Goal: Information Seeking & Learning: Learn about a topic

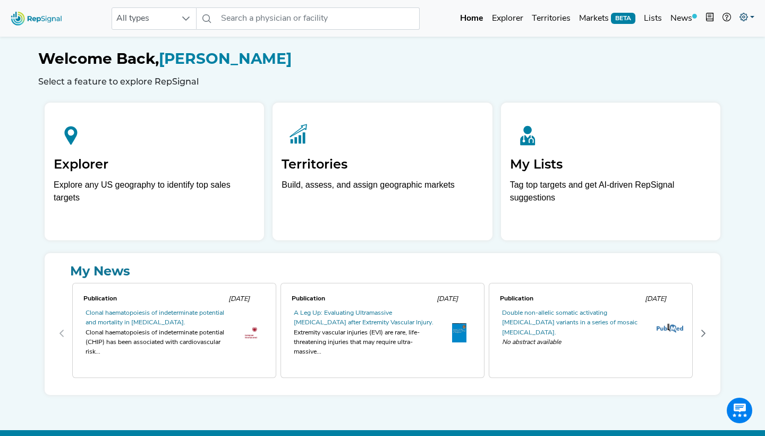
click at [751, 21] on link at bounding box center [746, 18] width 23 height 21
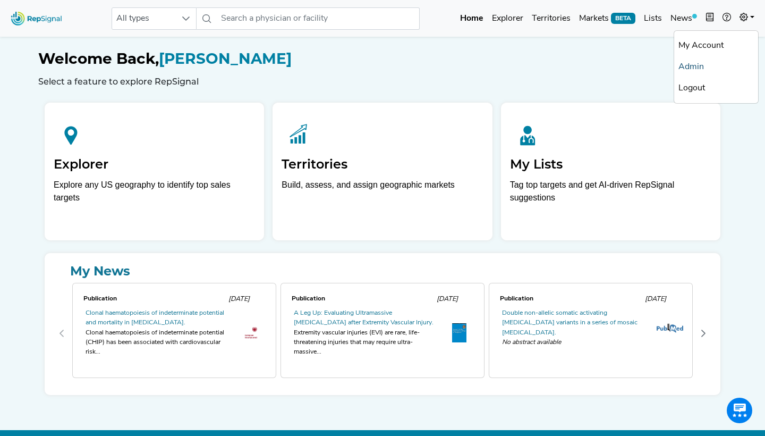
click at [691, 69] on link "Admin" at bounding box center [716, 66] width 84 height 21
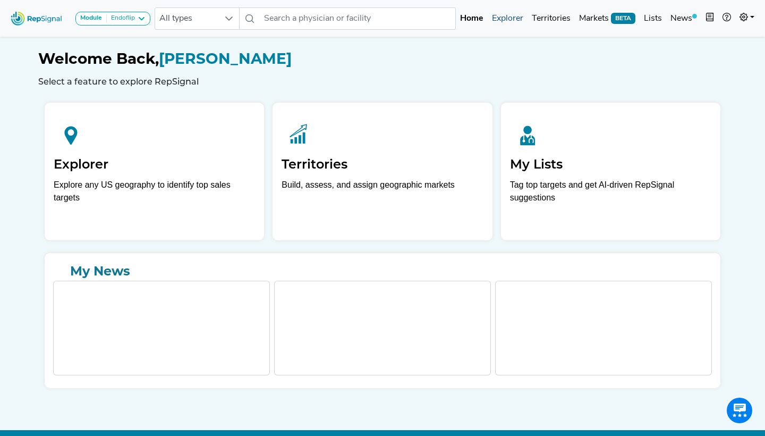
click at [499, 20] on link "Explorer" at bounding box center [508, 18] width 40 height 21
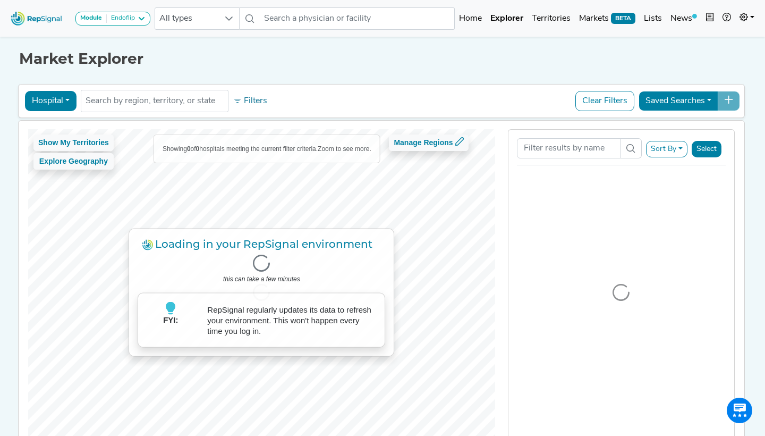
click at [145, 19] on icon at bounding box center [141, 18] width 9 height 9
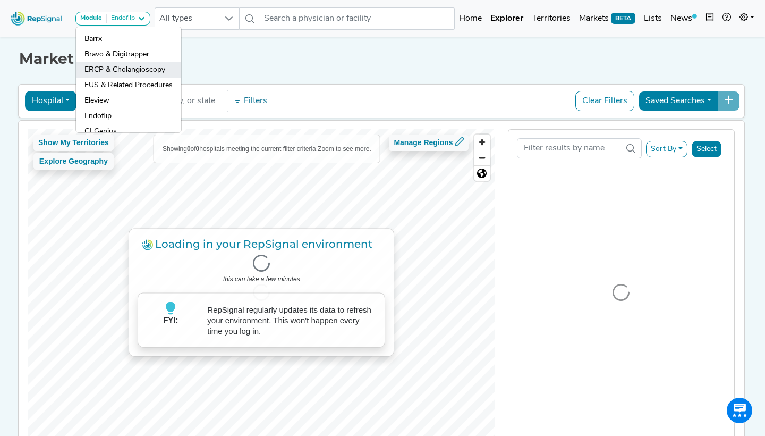
click at [140, 77] on link "ERCP & Cholangioscopy" at bounding box center [128, 69] width 105 height 15
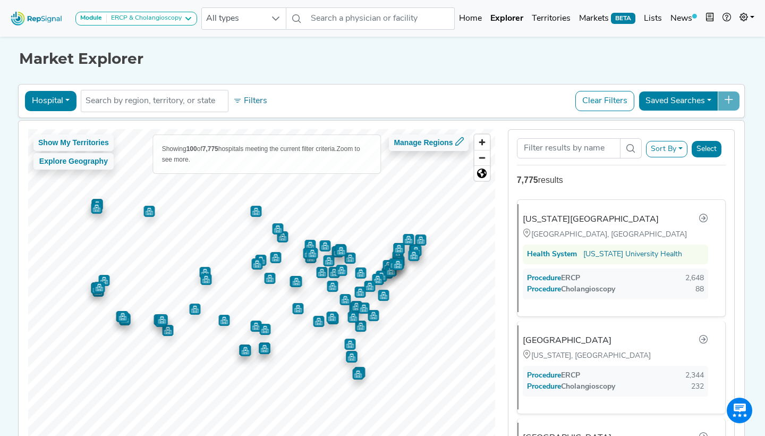
click at [45, 99] on button "Hospital" at bounding box center [51, 101] width 52 height 20
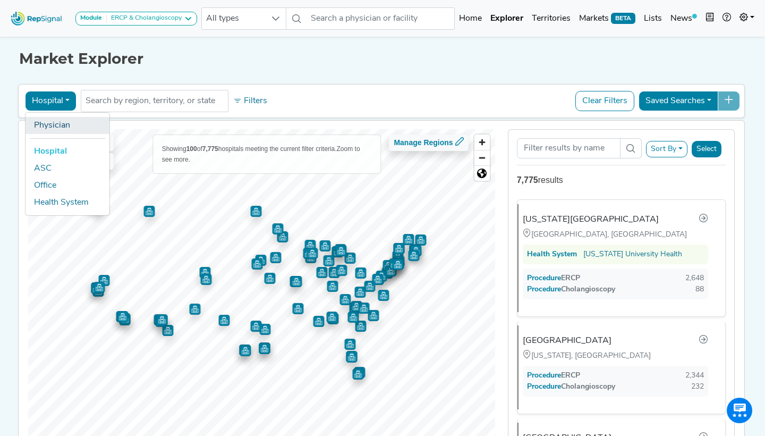
click at [52, 117] on link "Physician" at bounding box center [68, 125] width 84 height 17
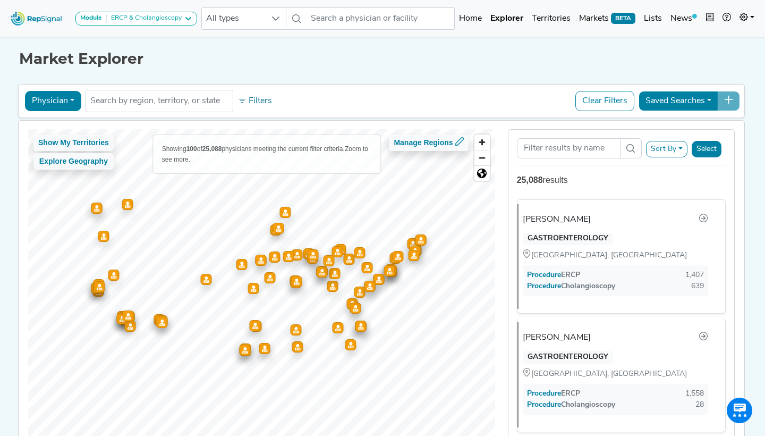
click at [56, 94] on button "Physician" at bounding box center [53, 101] width 56 height 20
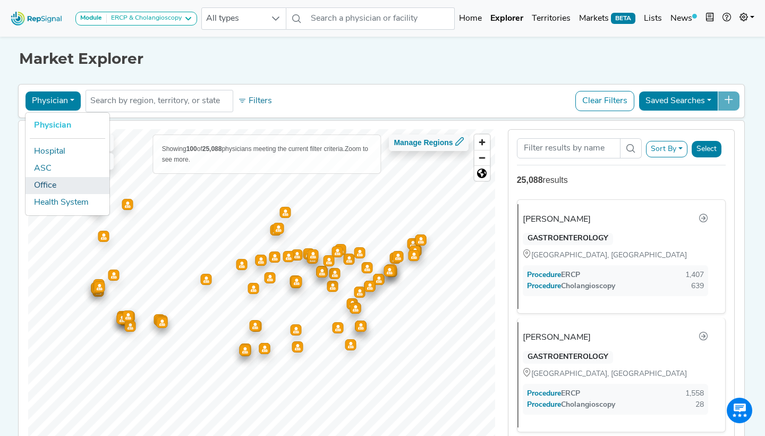
click at [58, 177] on link "Office" at bounding box center [68, 185] width 84 height 17
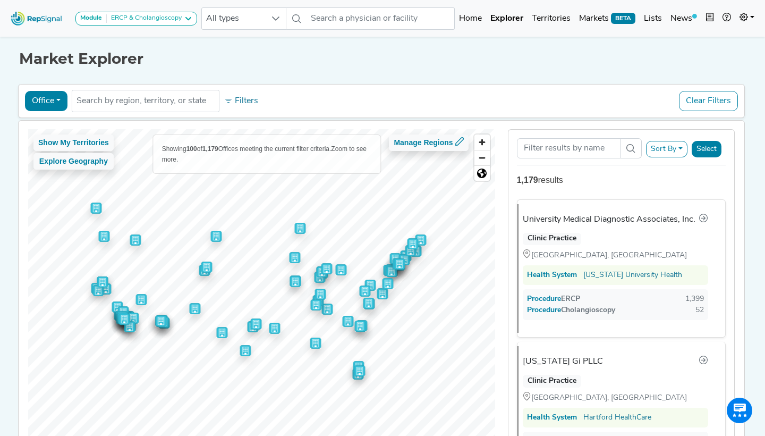
click at [658, 144] on button "Sort By" at bounding box center [666, 149] width 41 height 16
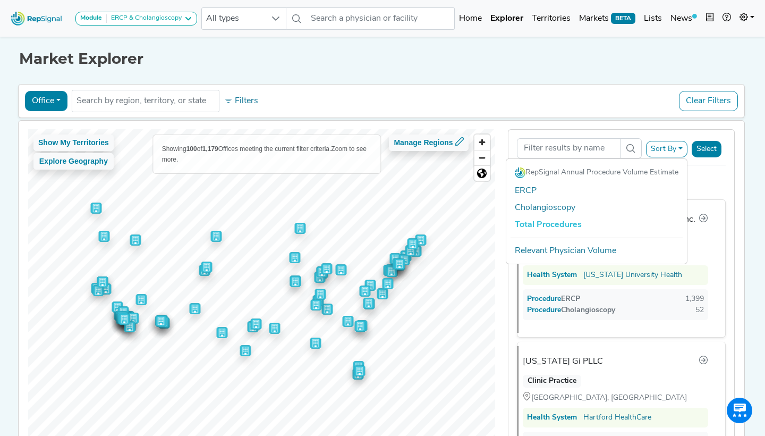
click at [618, 119] on div "Office Physician Hospital ASC Office Health System No results found Filters Cle…" at bounding box center [381, 273] width 727 height 383
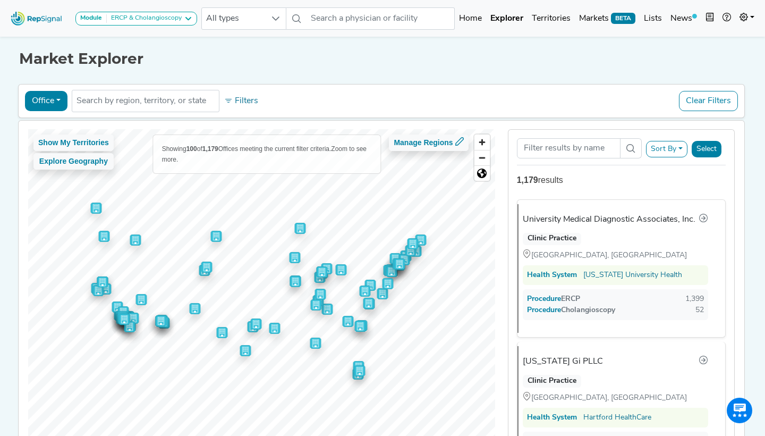
click at [665, 157] on button "Sort By" at bounding box center [666, 149] width 41 height 16
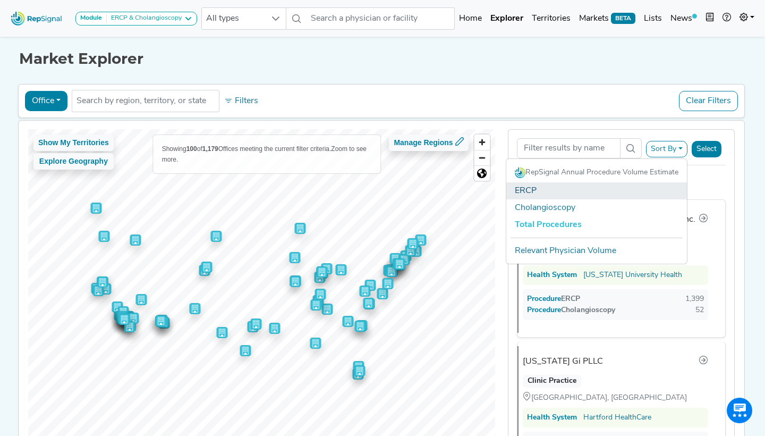
click at [636, 194] on link "ERCP" at bounding box center [596, 190] width 181 height 17
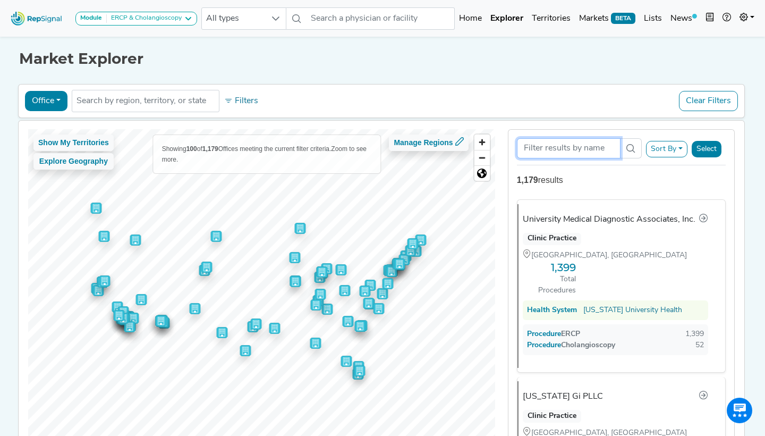
click at [560, 147] on input "Search Term" at bounding box center [569, 148] width 104 height 20
type input "LLU"
click at [658, 148] on button "Sort By" at bounding box center [666, 149] width 41 height 16
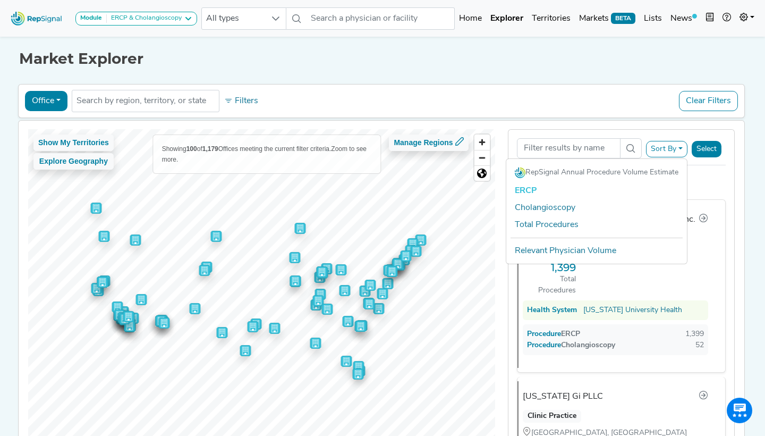
click at [604, 103] on div "Office Physician Hospital ASC Office Health System No results found Filters Cle…" at bounding box center [381, 101] width 717 height 24
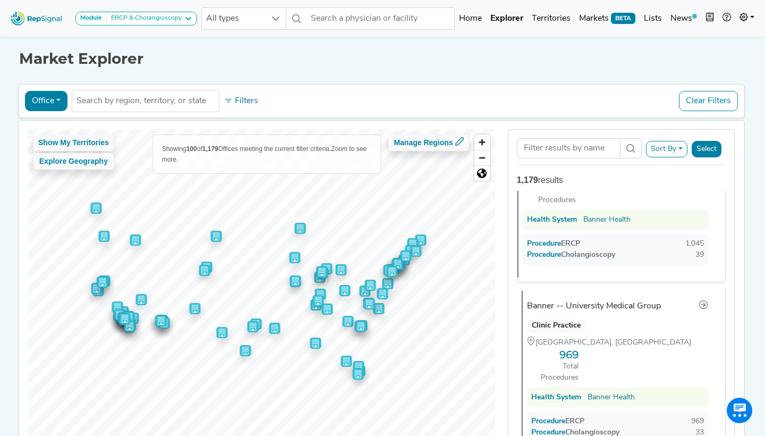
scroll to position [655, 0]
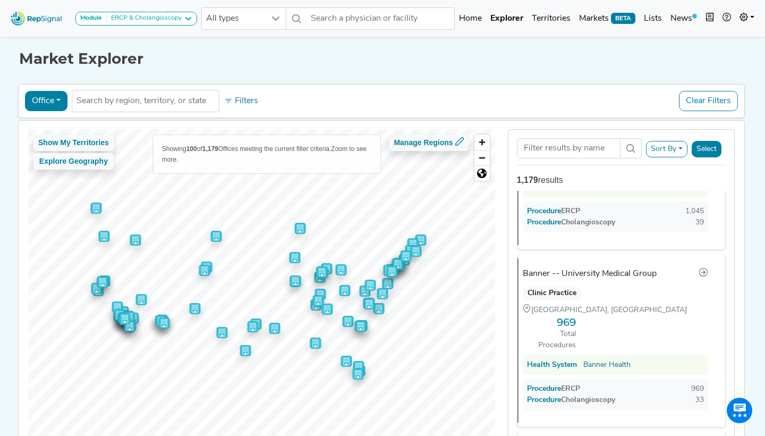
click at [156, 15] on div "ERCP & Cholangioscopy" at bounding box center [144, 18] width 75 height 9
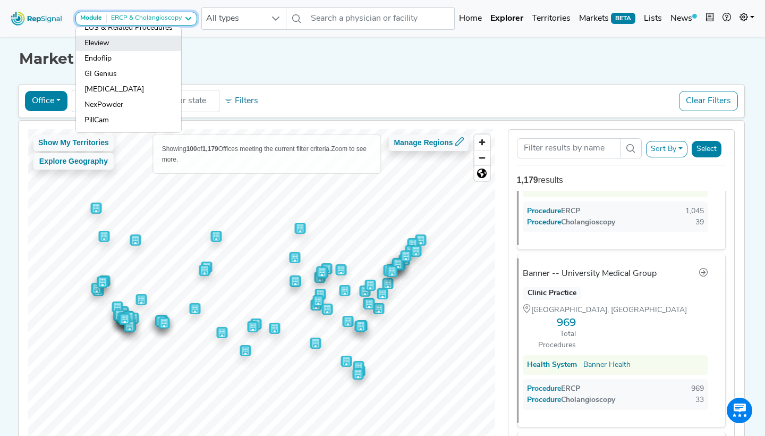
scroll to position [57, 0]
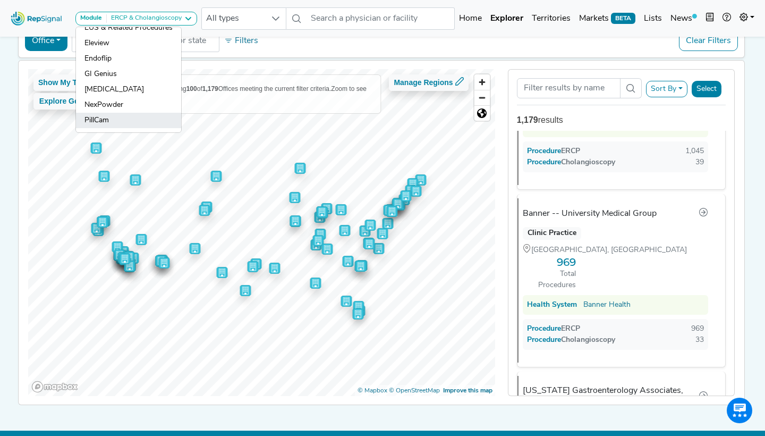
click at [115, 122] on link "PillCam" at bounding box center [128, 120] width 105 height 15
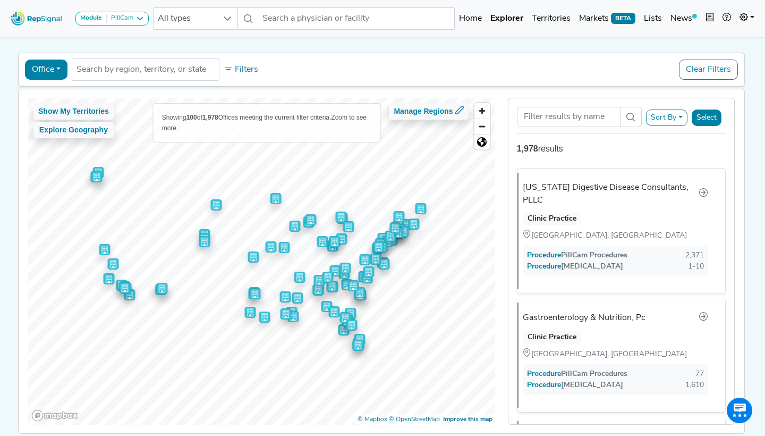
scroll to position [0, 0]
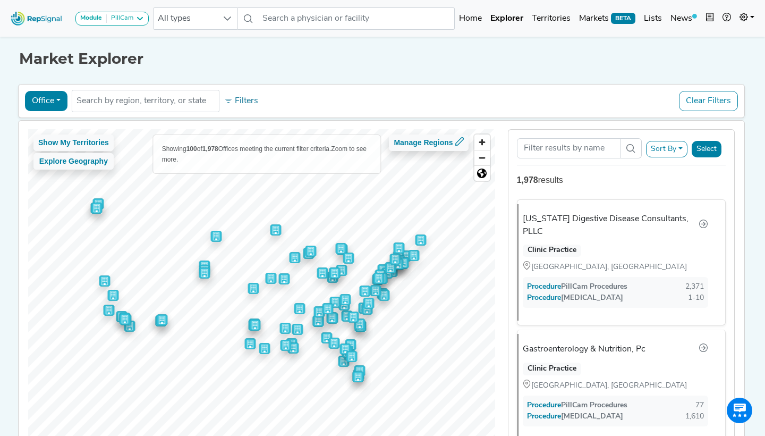
click at [53, 87] on div "Office Physician Hospital ASC Office Health System No results found Filters Cle…" at bounding box center [381, 101] width 727 height 34
click at [46, 115] on div "Office Physician Hospital ASC Office Health System No results found Filters Cle…" at bounding box center [381, 101] width 727 height 34
click at [43, 106] on button "Office" at bounding box center [46, 101] width 43 height 20
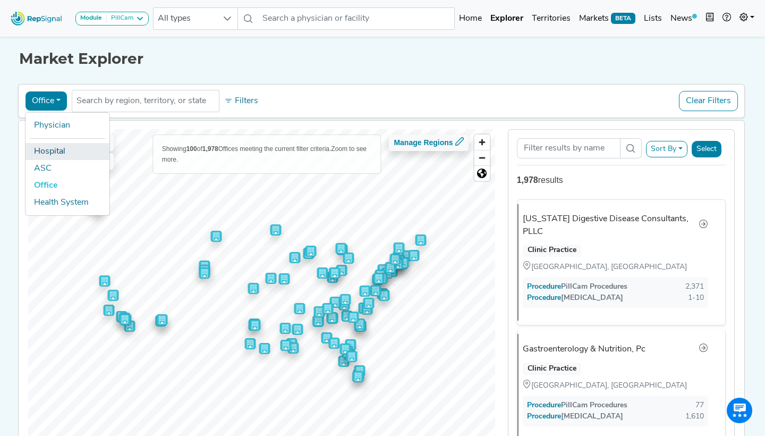
click at [55, 152] on link "Hospital" at bounding box center [68, 151] width 84 height 17
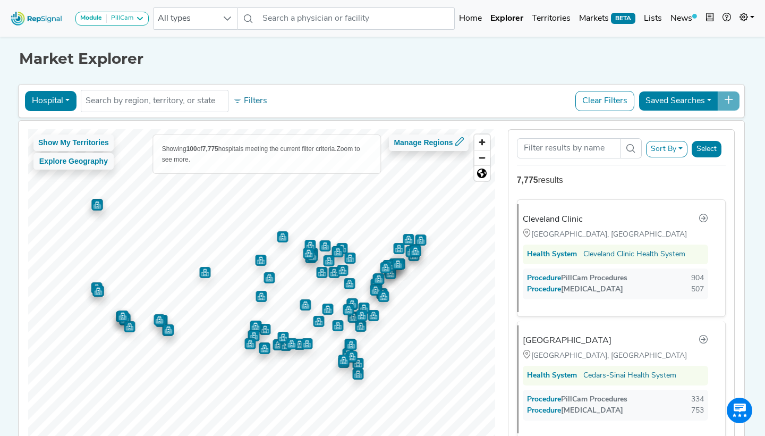
click at [668, 155] on button "Sort By" at bounding box center [666, 149] width 41 height 16
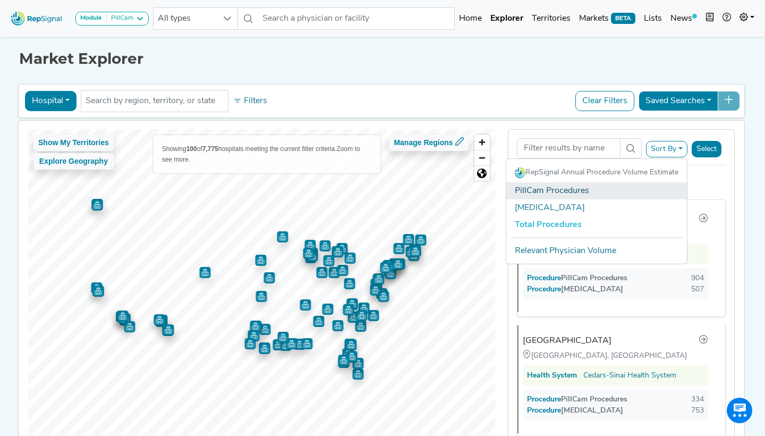
click at [604, 191] on link "PillCam Procedures" at bounding box center [596, 190] width 181 height 17
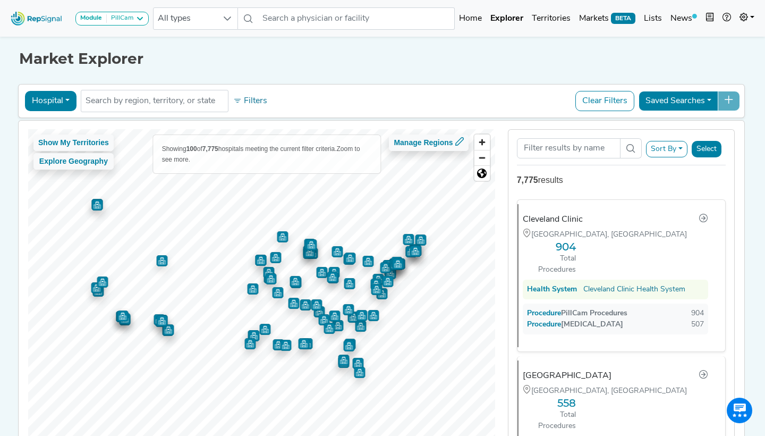
click at [321, 67] on div "Market Explorer Hospital Physician Hospital ASC Office Health System No results…" at bounding box center [382, 249] width 701 height 431
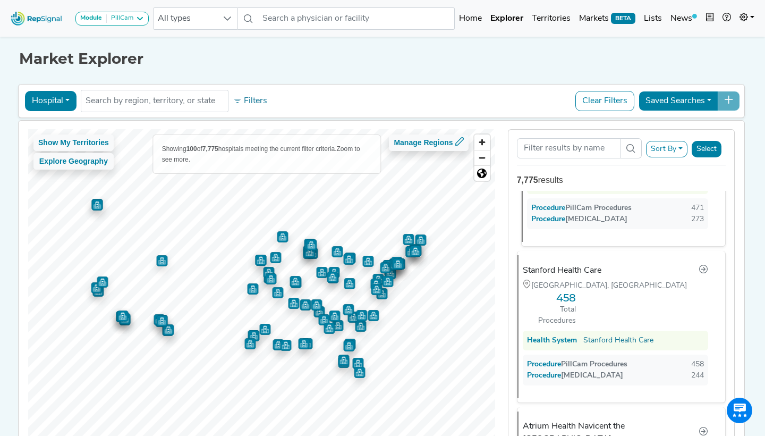
scroll to position [546, 0]
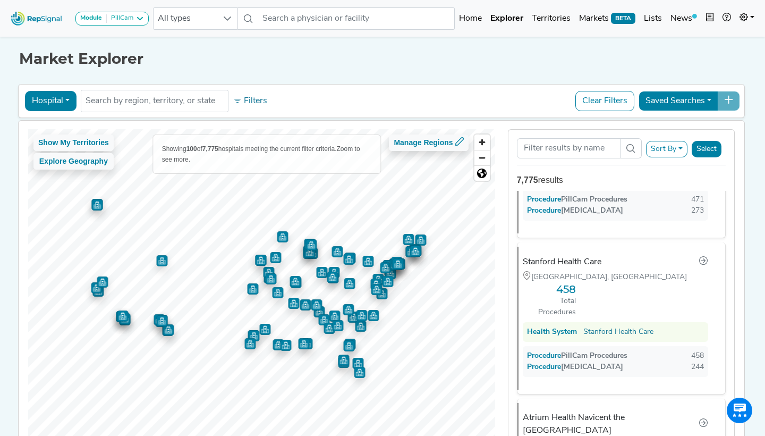
click at [71, 88] on div "Hospital Physician Hospital ASC Office Health System No results found Filters C…" at bounding box center [381, 101] width 727 height 34
click at [62, 100] on button "Hospital" at bounding box center [51, 101] width 52 height 20
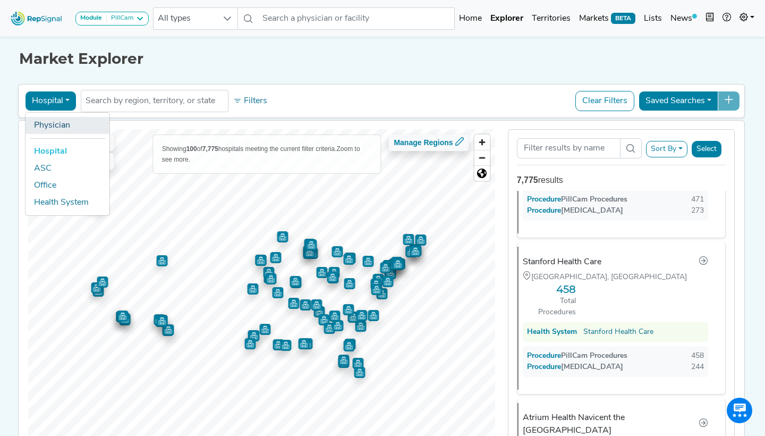
click at [50, 127] on link "Physician" at bounding box center [68, 125] width 84 height 17
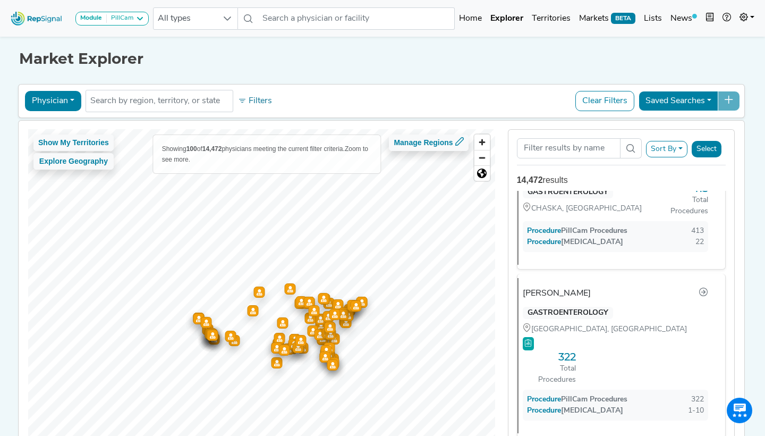
scroll to position [370, 0]
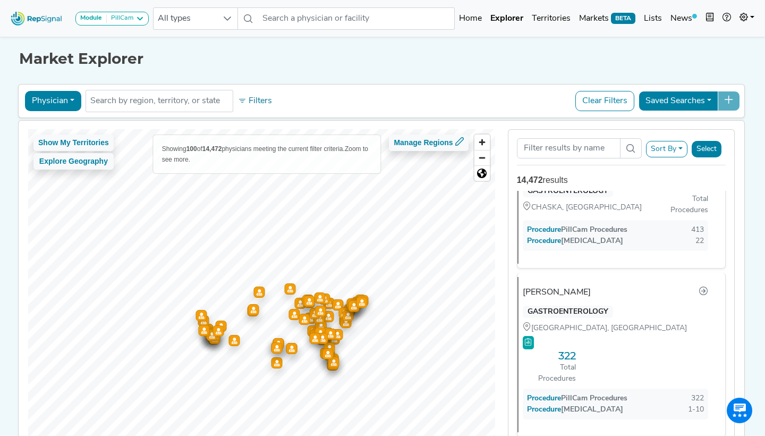
click at [51, 108] on button "Physician" at bounding box center [53, 101] width 56 height 20
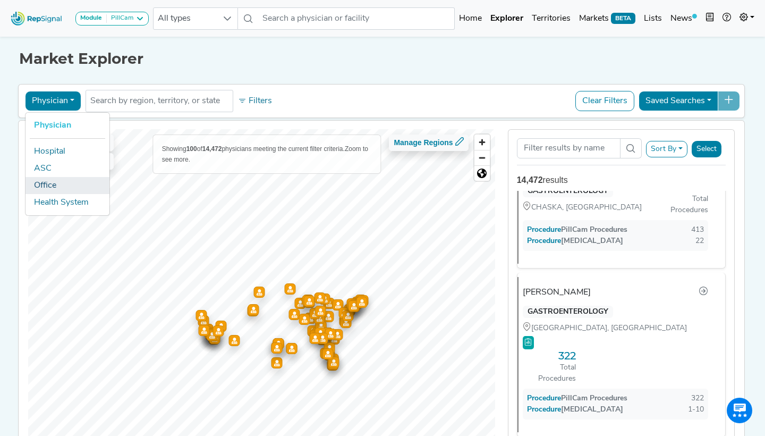
click at [57, 181] on link "Office" at bounding box center [68, 185] width 84 height 17
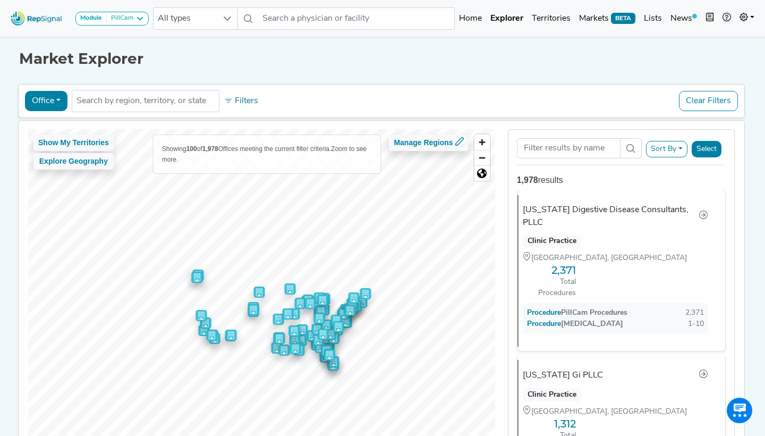
scroll to position [0, 0]
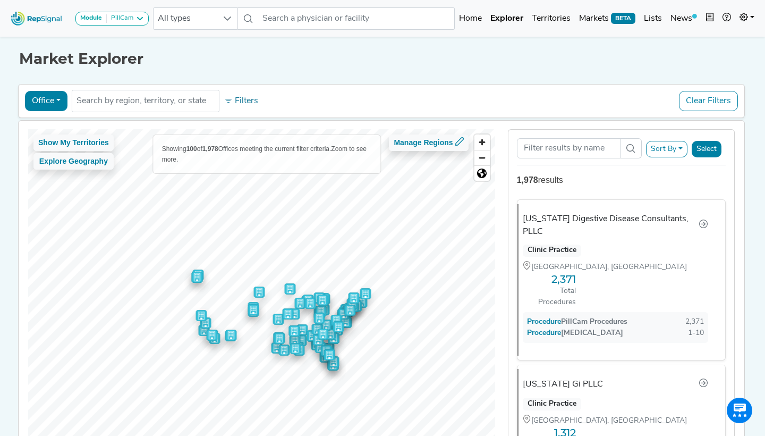
click at [657, 152] on button "Sort By" at bounding box center [666, 149] width 41 height 16
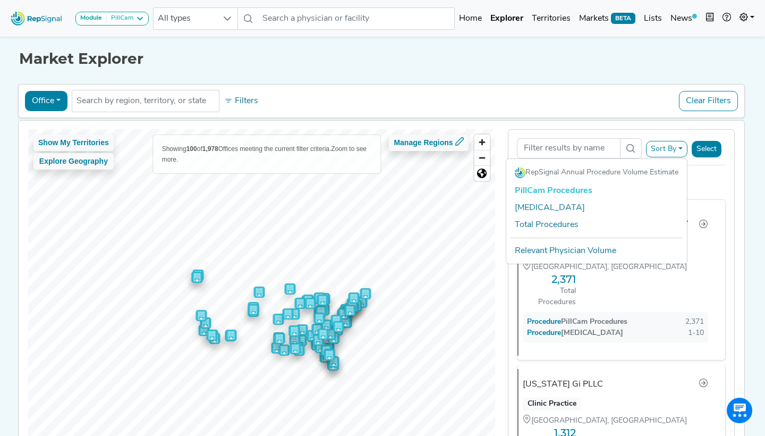
click at [591, 103] on div "Office Physician Hospital ASC Office Health System No results found Filters Cle…" at bounding box center [381, 101] width 717 height 24
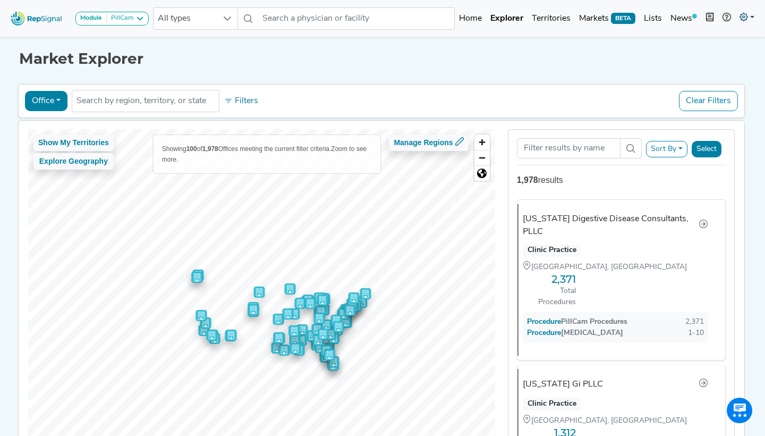
click at [753, 18] on link at bounding box center [746, 18] width 23 height 21
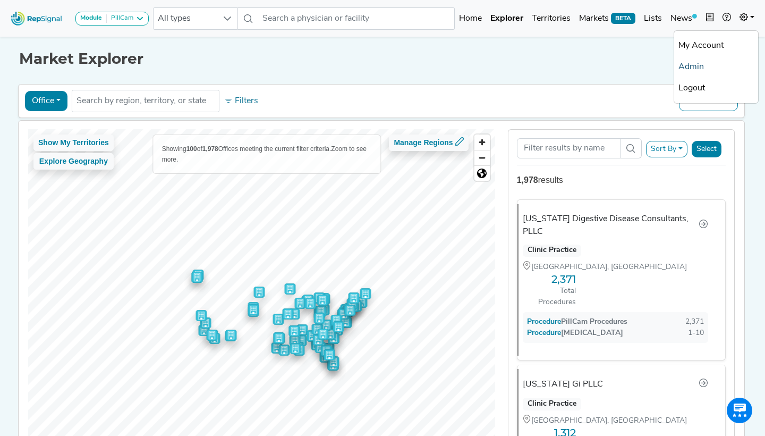
click at [695, 65] on link "Admin" at bounding box center [716, 66] width 84 height 21
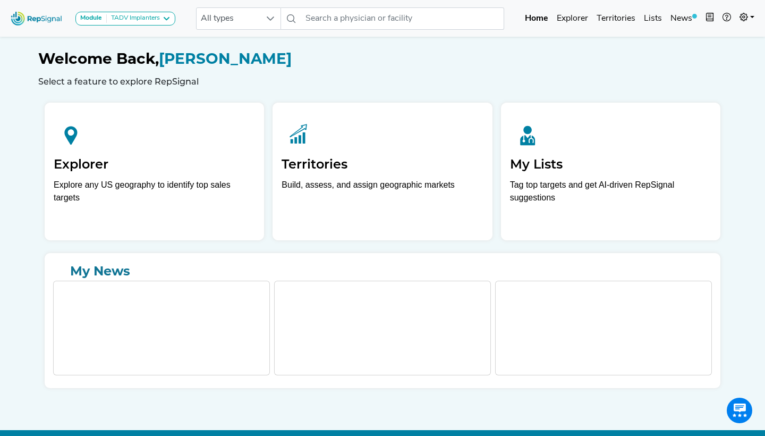
click at [129, 23] on button "Module TADV Implanters" at bounding box center [125, 19] width 100 height 14
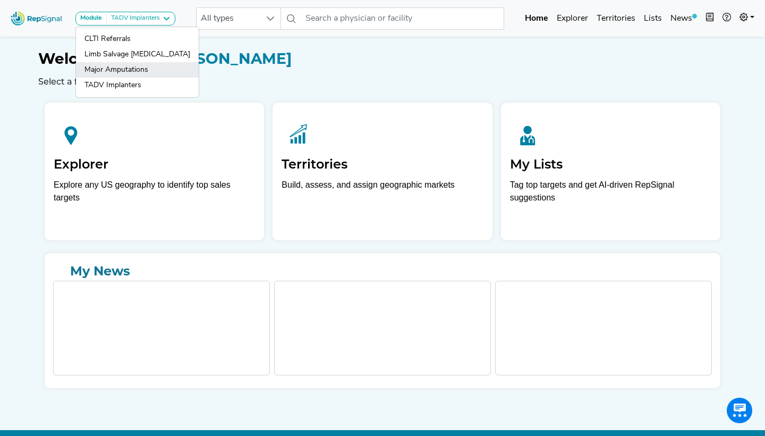
click at [134, 67] on link "Major Amputations" at bounding box center [137, 69] width 123 height 15
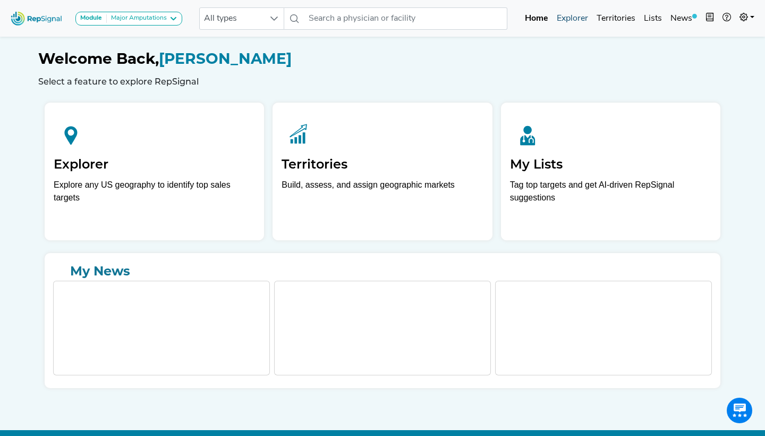
click at [578, 20] on link "Explorer" at bounding box center [573, 18] width 40 height 21
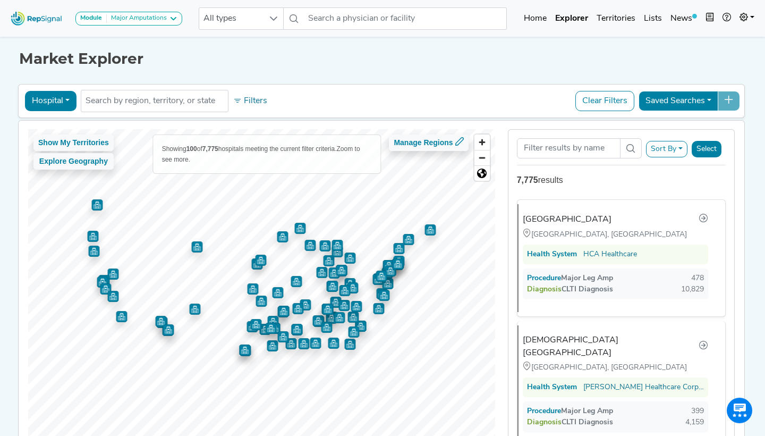
click at [674, 148] on button "Sort By" at bounding box center [666, 149] width 41 height 16
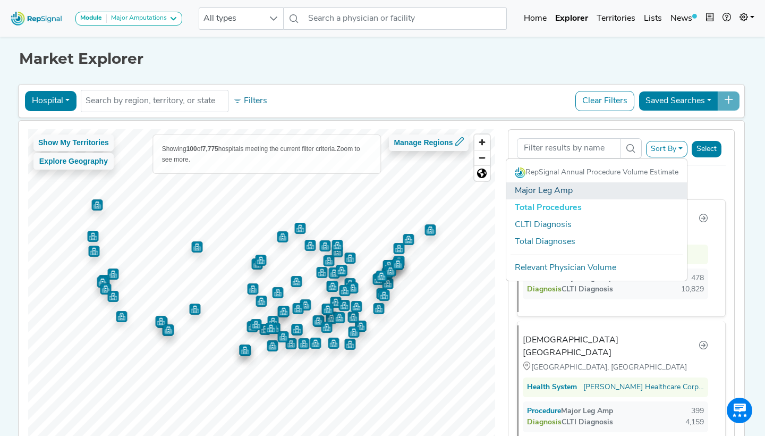
click at [610, 191] on link "Major Leg Amp" at bounding box center [596, 190] width 181 height 17
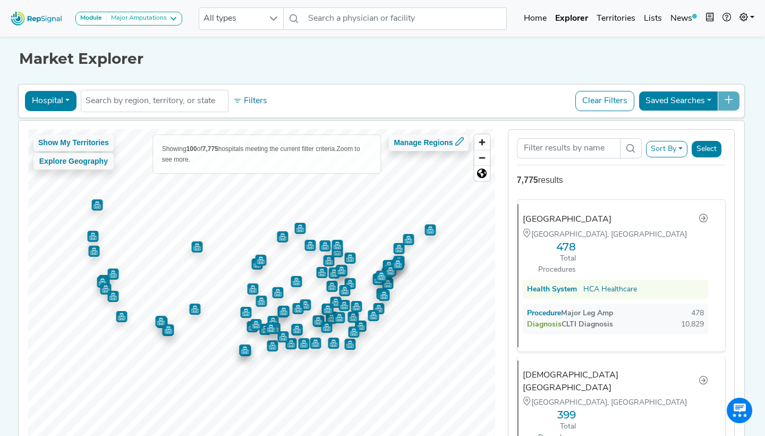
click at [55, 102] on button "Hospital" at bounding box center [51, 101] width 52 height 20
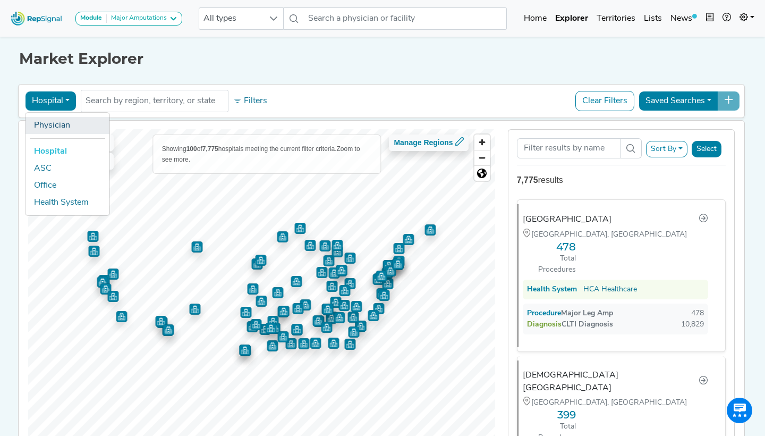
click at [52, 127] on link "Physician" at bounding box center [68, 125] width 84 height 17
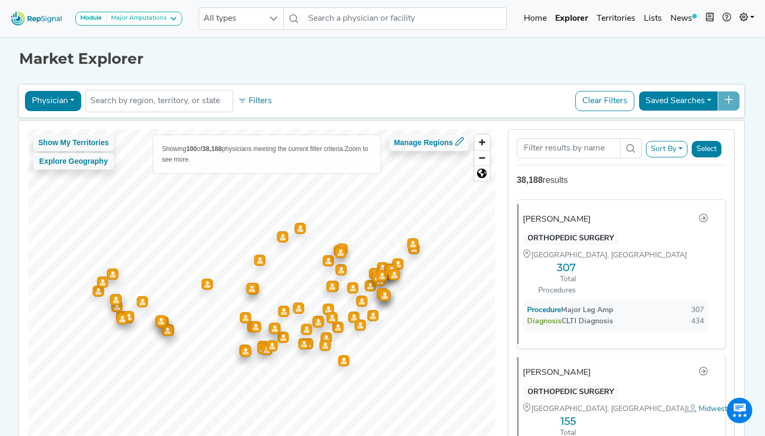
click at [40, 100] on button "Physician" at bounding box center [53, 101] width 56 height 20
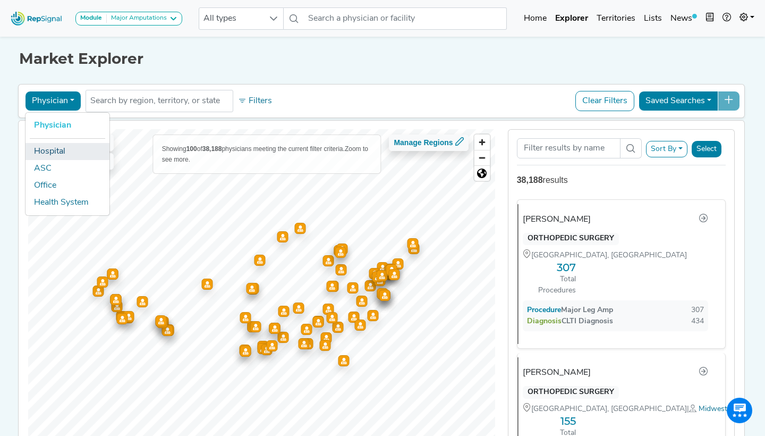
click at [65, 156] on link "Hospital" at bounding box center [68, 151] width 84 height 17
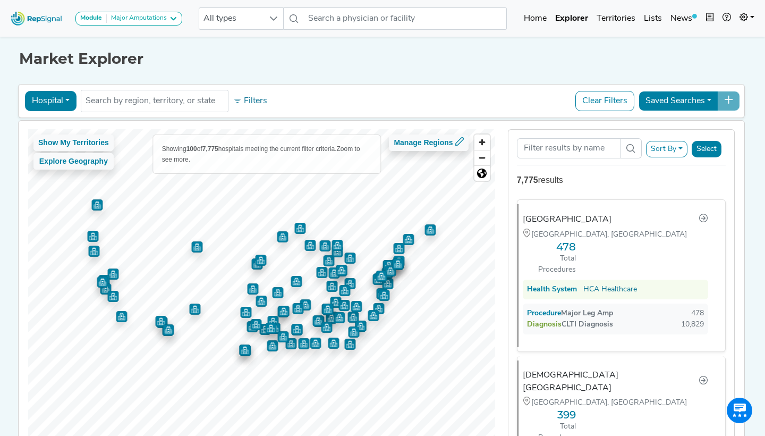
click at [478, 66] on h1 "Market Explorer" at bounding box center [382, 59] width 727 height 18
click at [58, 97] on button "Hospital" at bounding box center [51, 101] width 52 height 20
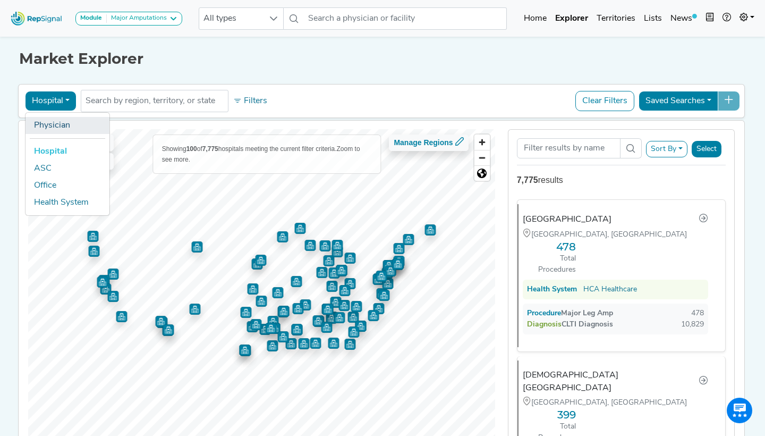
click at [57, 129] on link "Physician" at bounding box center [68, 125] width 84 height 17
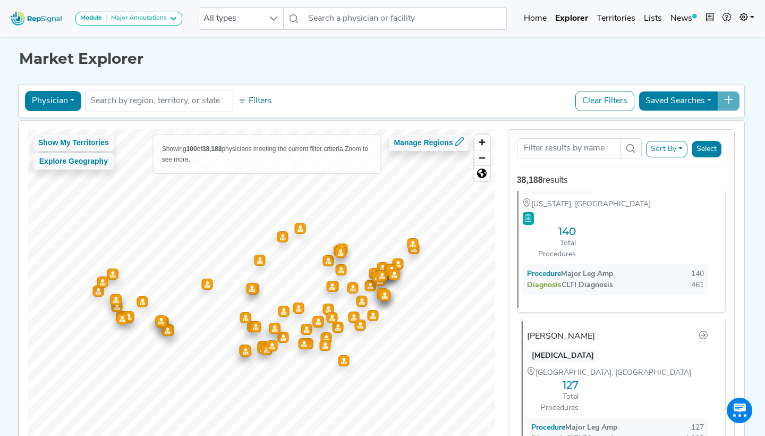
scroll to position [352, 0]
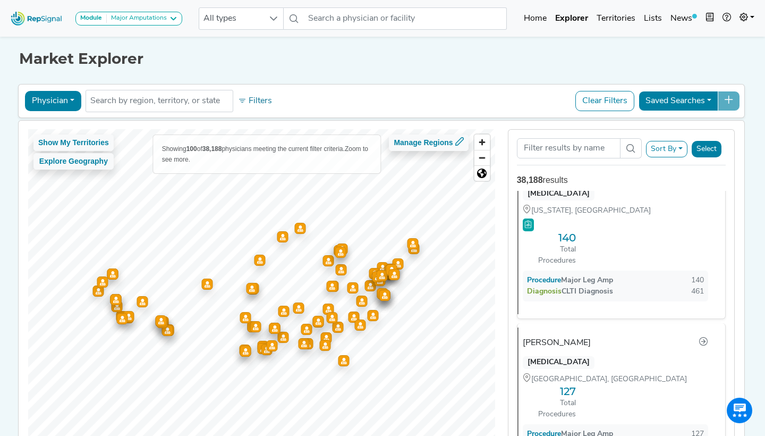
click at [65, 106] on button "Physician" at bounding box center [53, 101] width 56 height 20
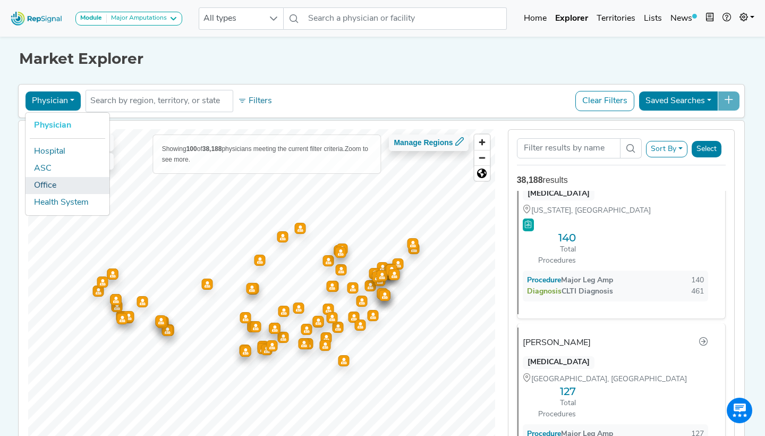
click at [56, 183] on link "Office" at bounding box center [68, 185] width 84 height 17
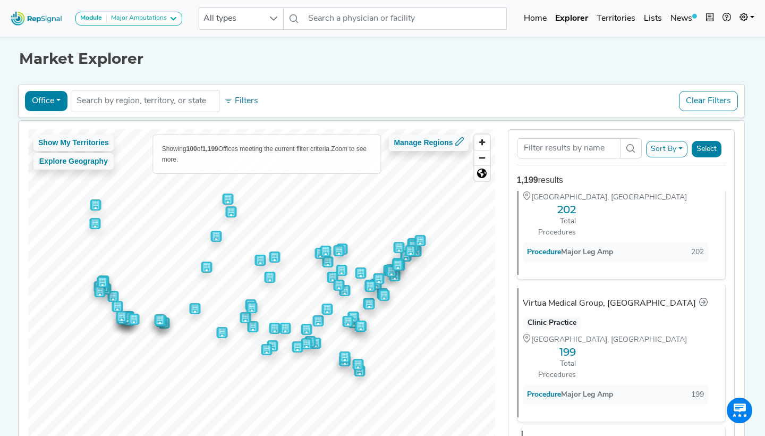
scroll to position [367, 0]
